Goal: Find specific page/section

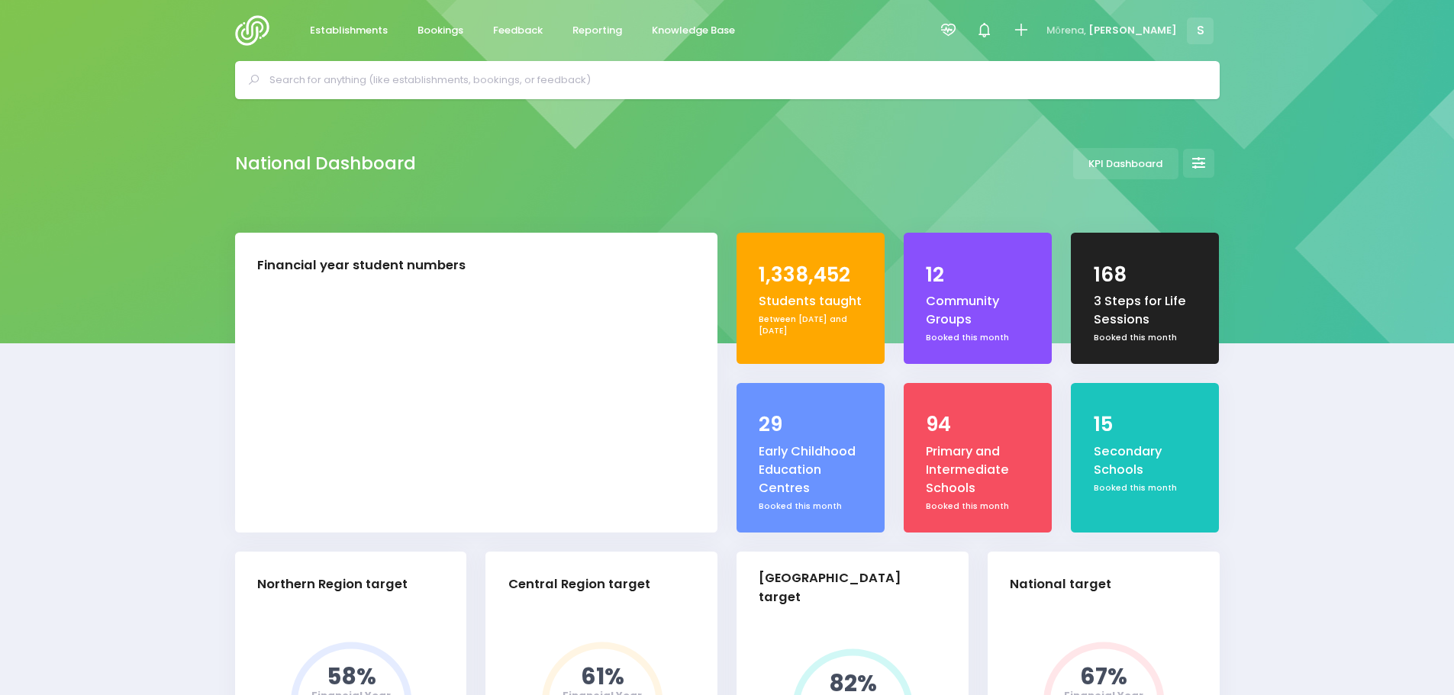
select select "5"
click at [375, 75] on input "text" at bounding box center [733, 80] width 929 height 23
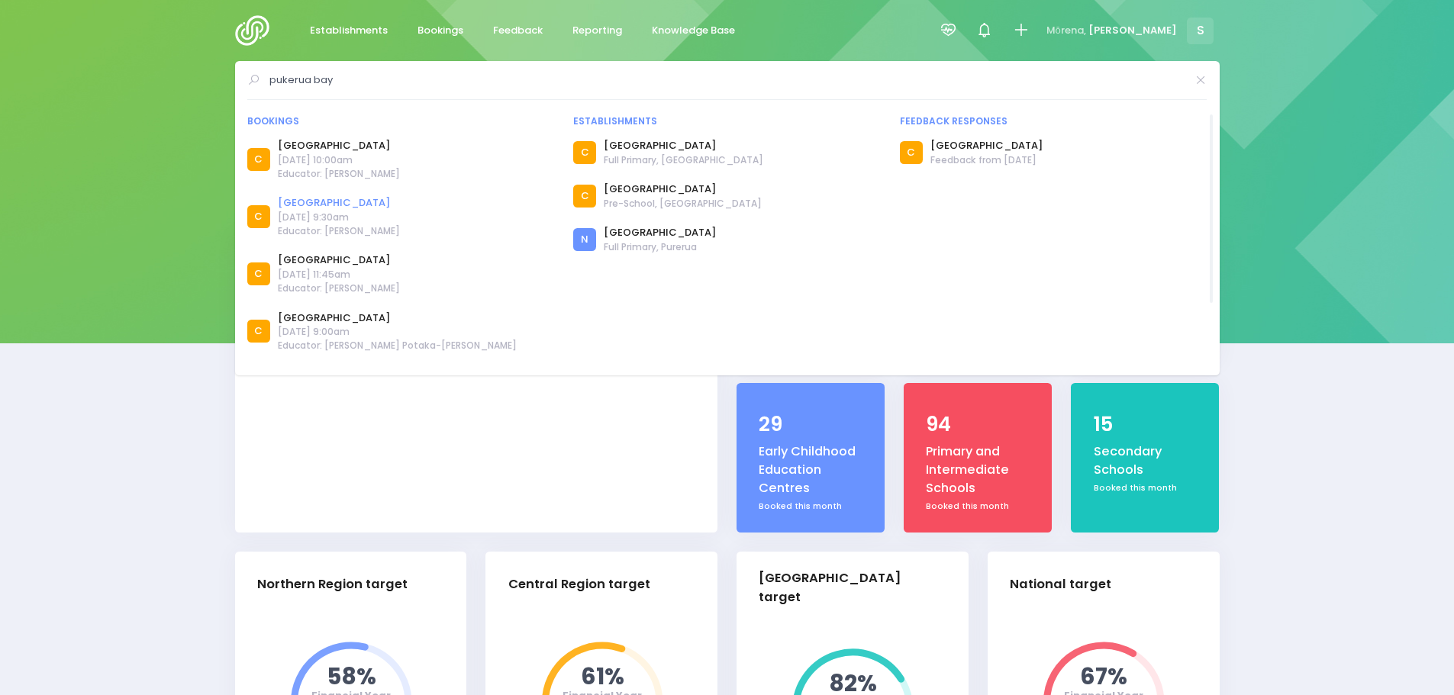
type input "pukerua bay"
click at [341, 203] on link "[GEOGRAPHIC_DATA]" at bounding box center [339, 202] width 122 height 15
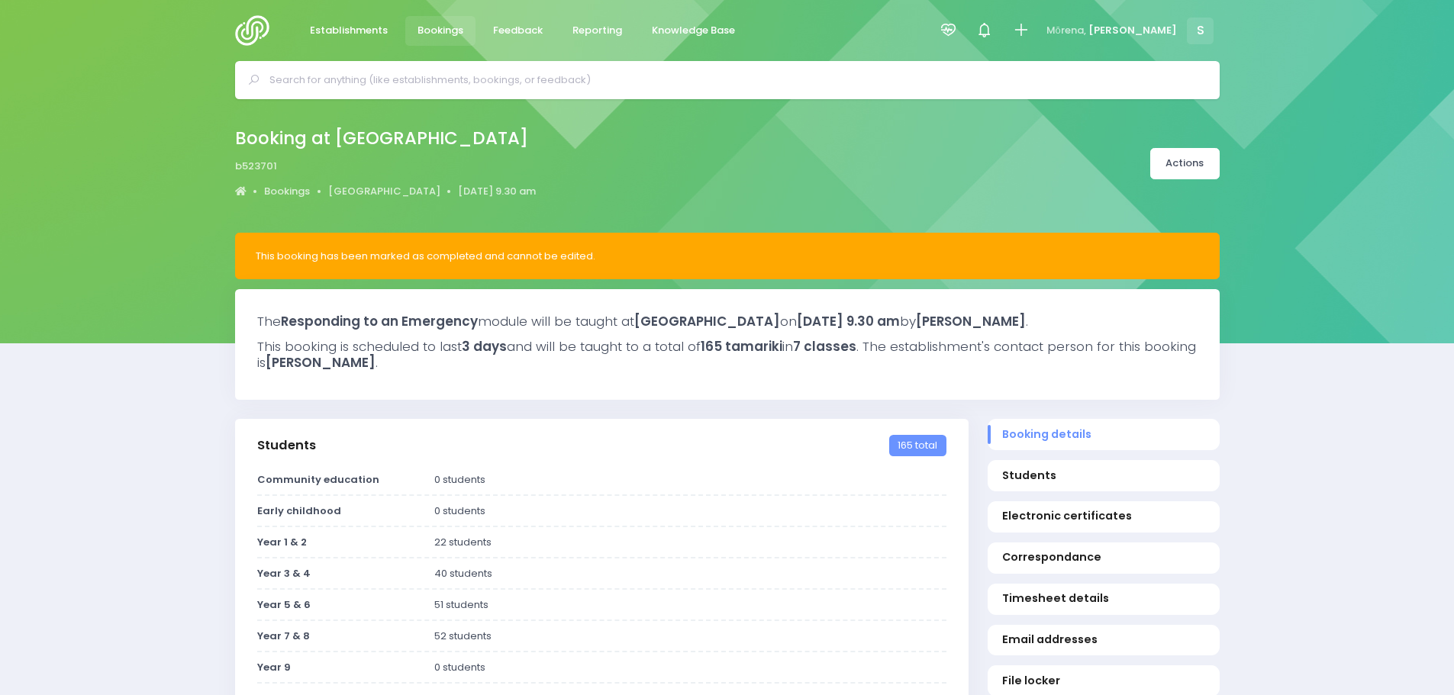
select select "5"
click at [394, 80] on input "text" at bounding box center [733, 80] width 929 height 23
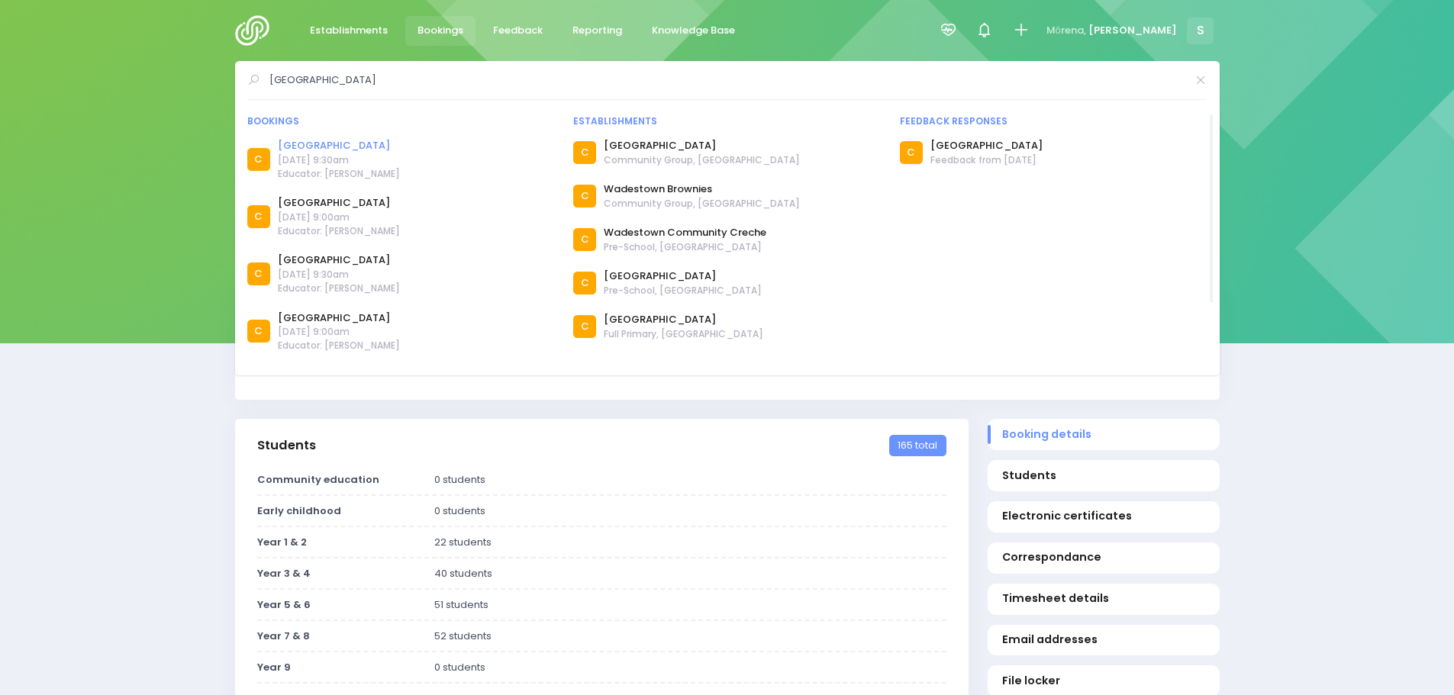
type input "wadestown"
click at [337, 150] on link "[GEOGRAPHIC_DATA]" at bounding box center [339, 145] width 122 height 15
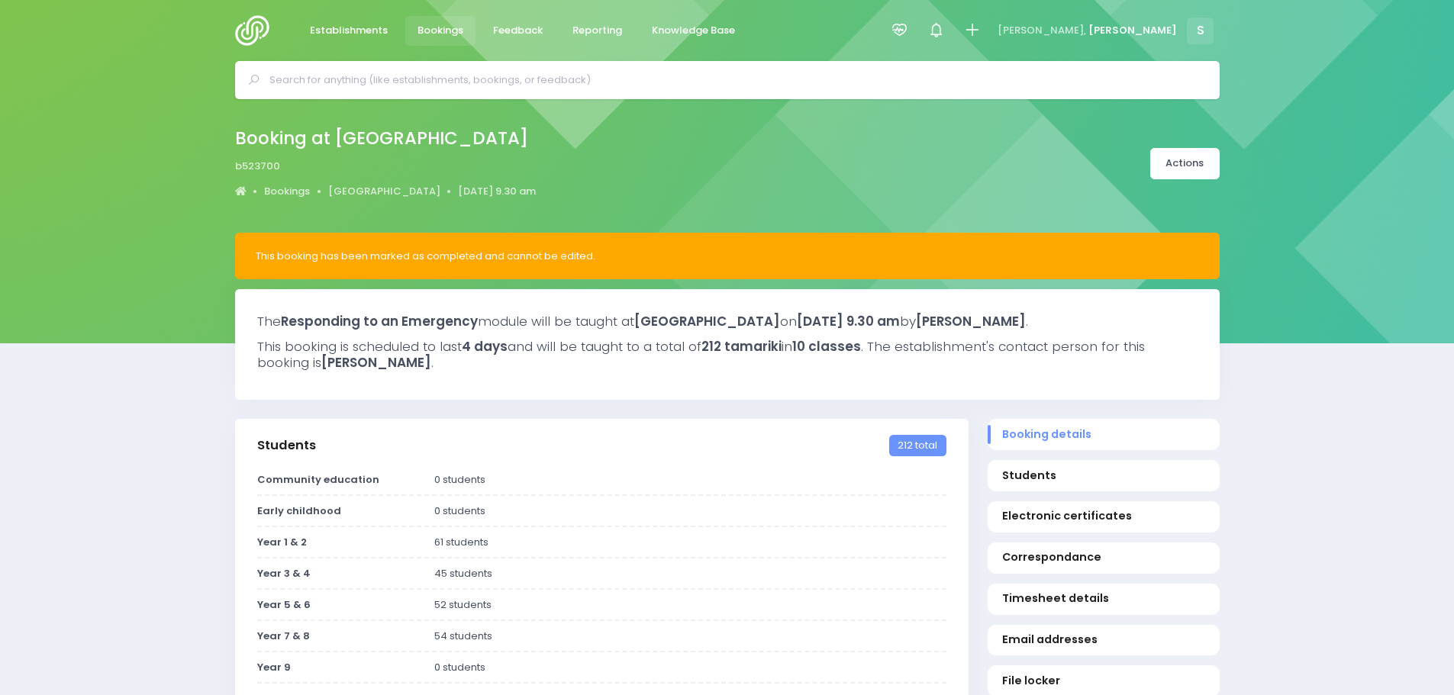
select select "5"
click at [425, 89] on input "text" at bounding box center [733, 80] width 929 height 23
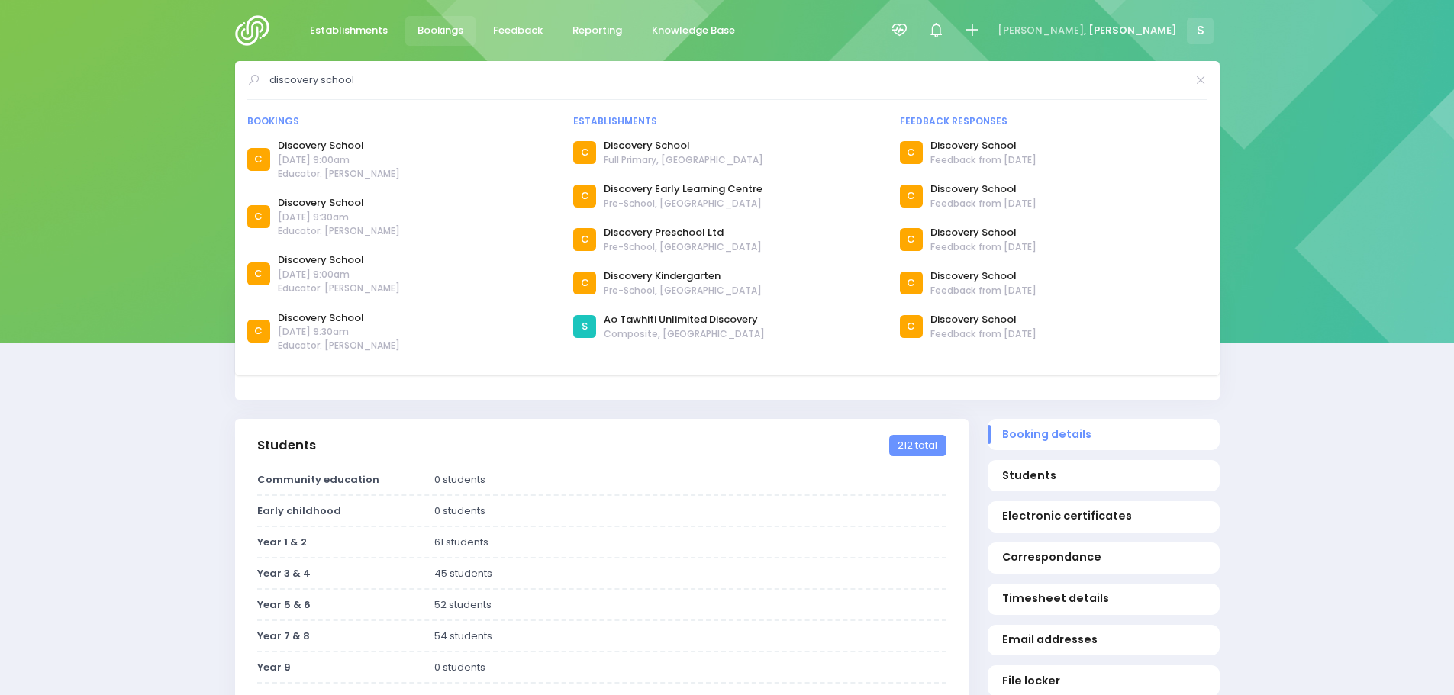
type input "discovery school"
